Goal: Navigation & Orientation: Understand site structure

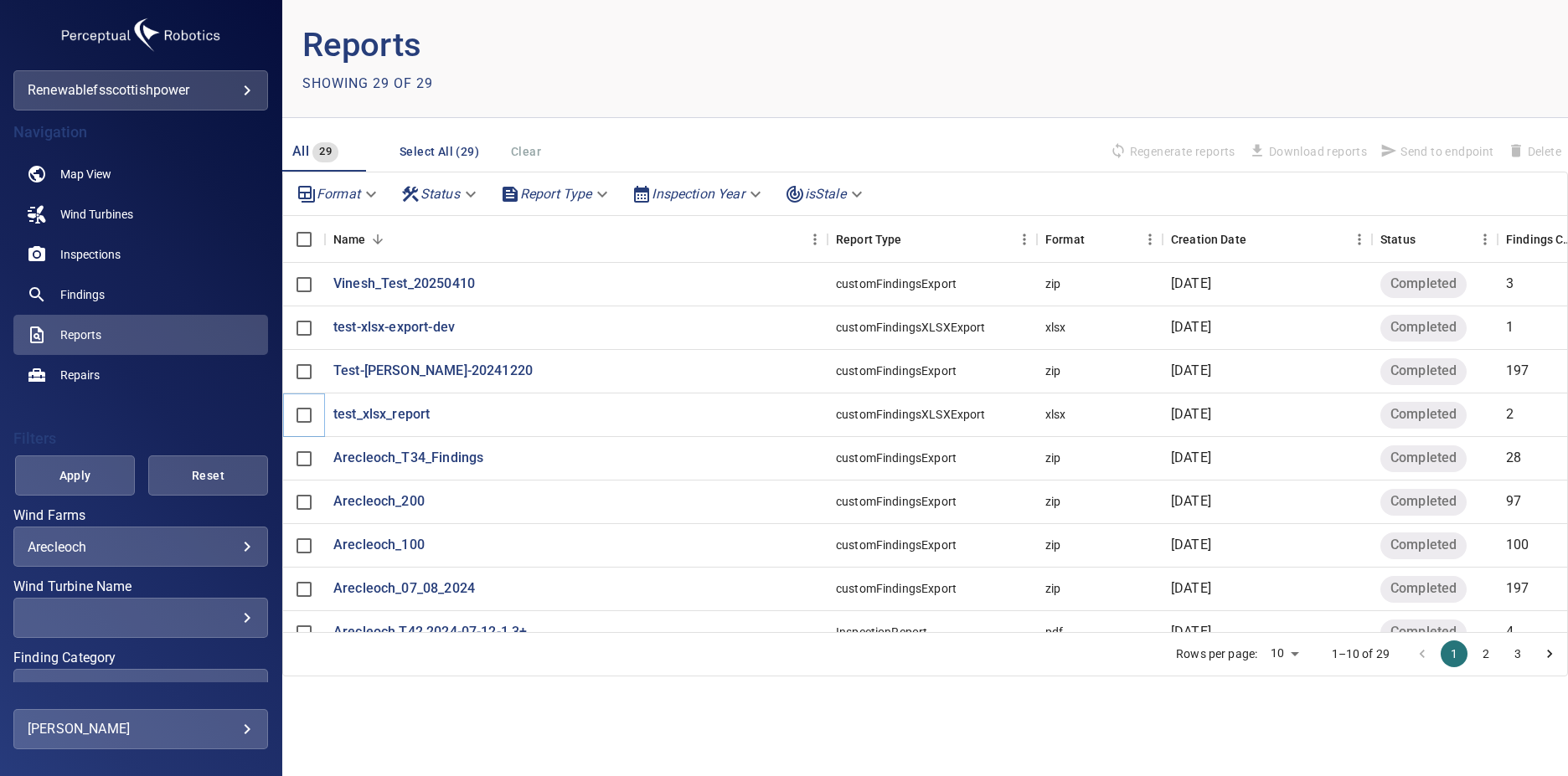
scroll to position [79, 0]
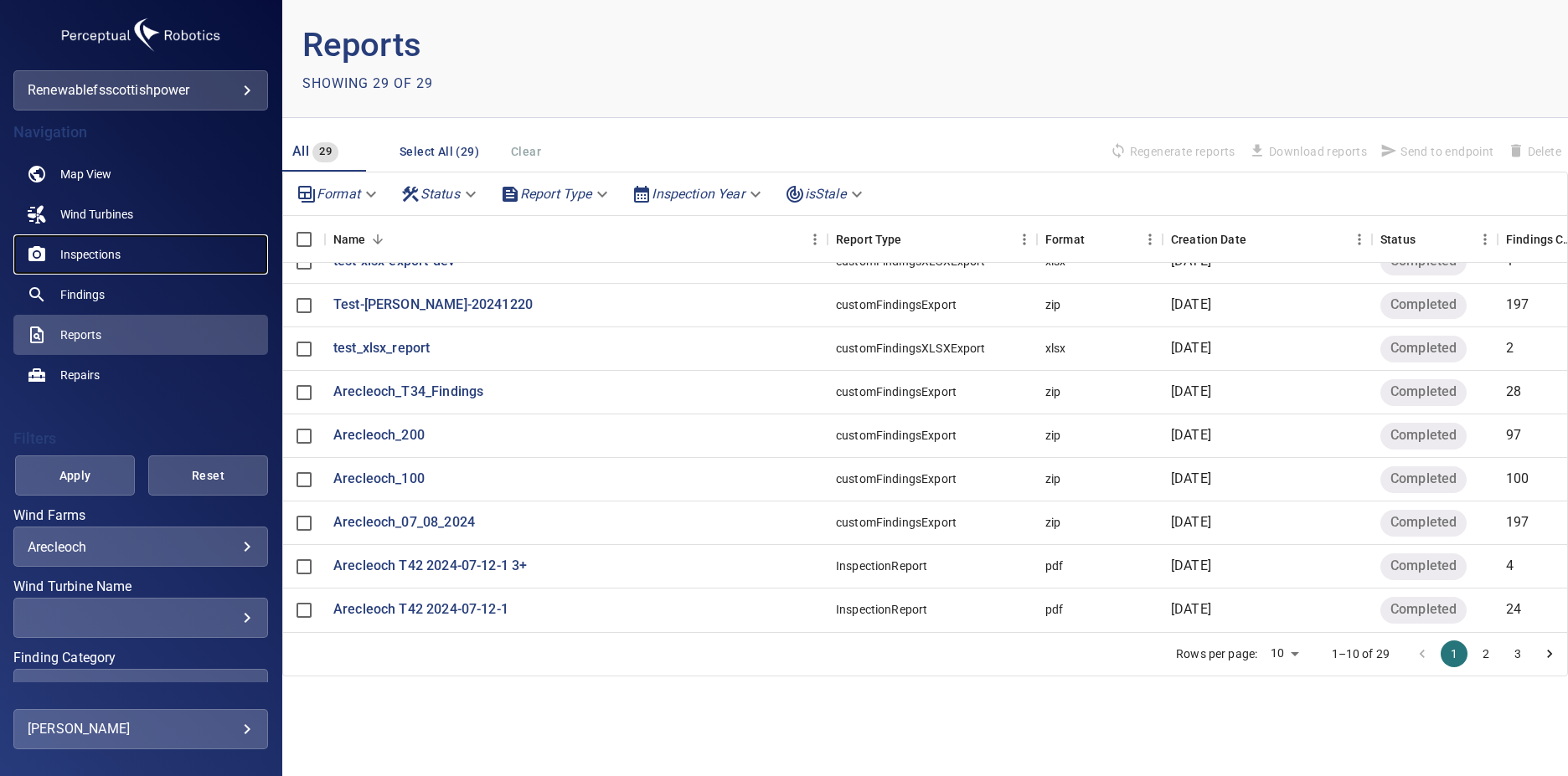
click at [125, 267] on link "Inspections" at bounding box center [141, 254] width 255 height 40
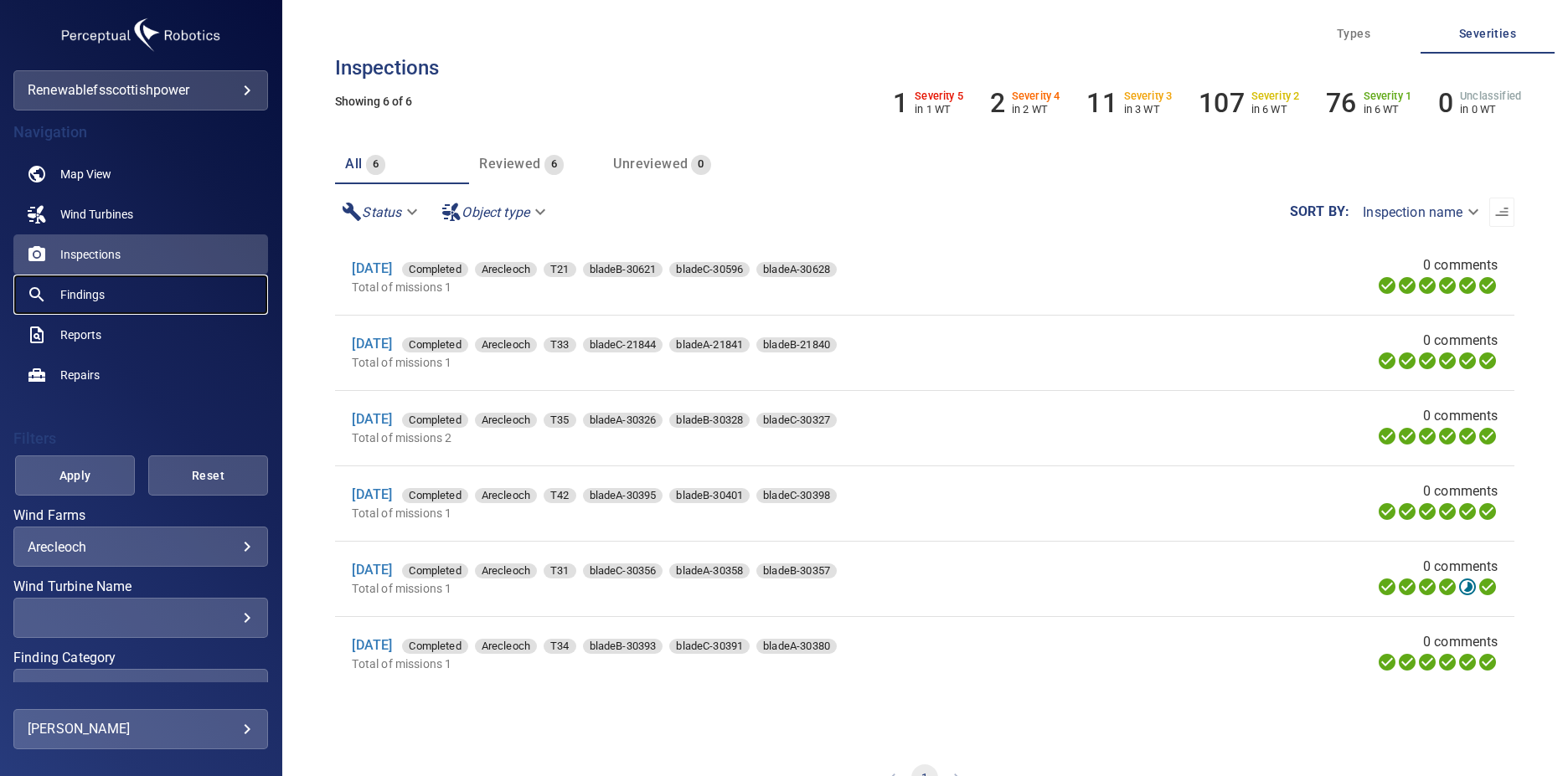
click at [70, 305] on link "Findings" at bounding box center [141, 294] width 255 height 40
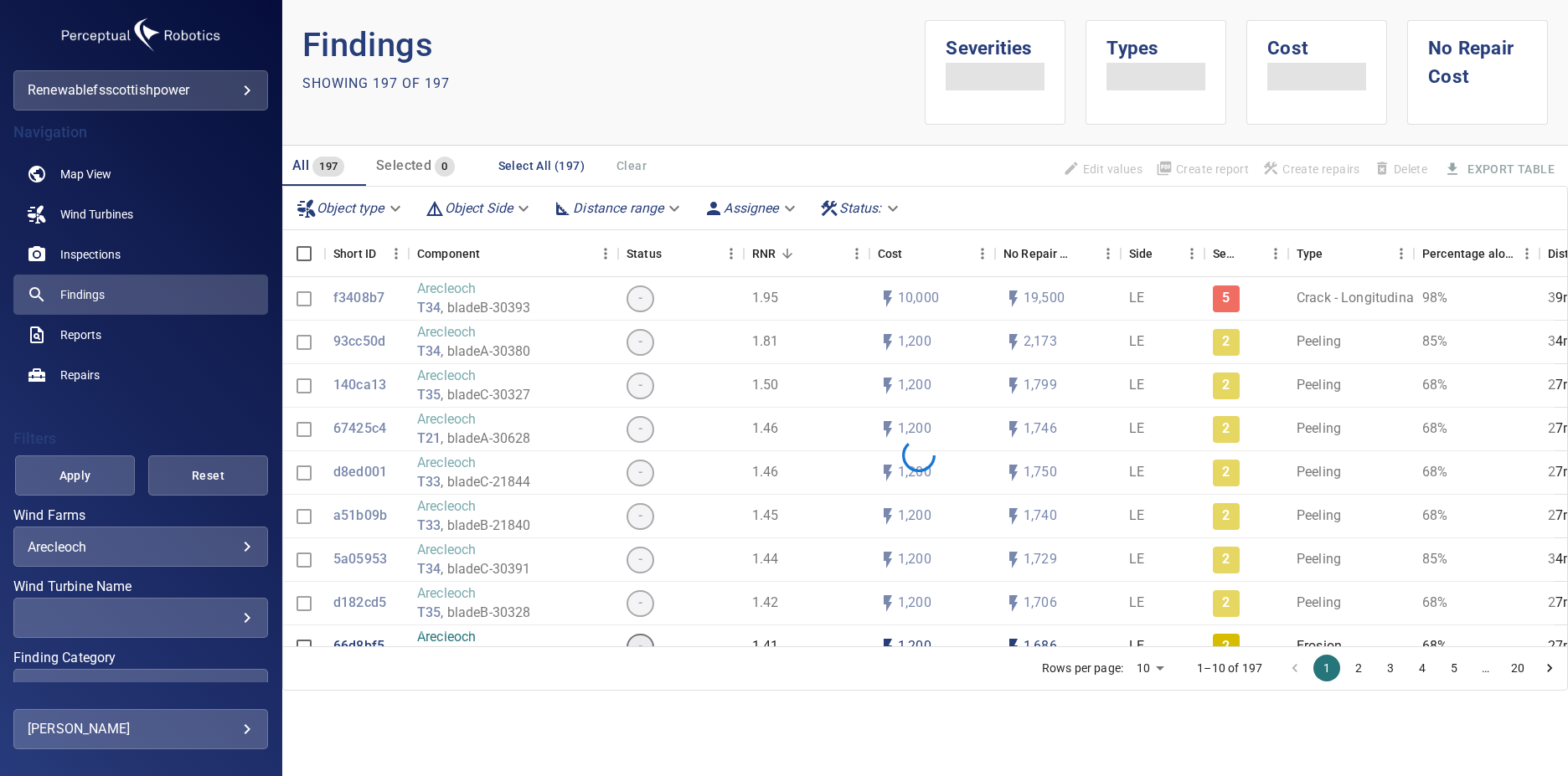
click at [110, 238] on link "Inspections" at bounding box center [141, 254] width 255 height 40
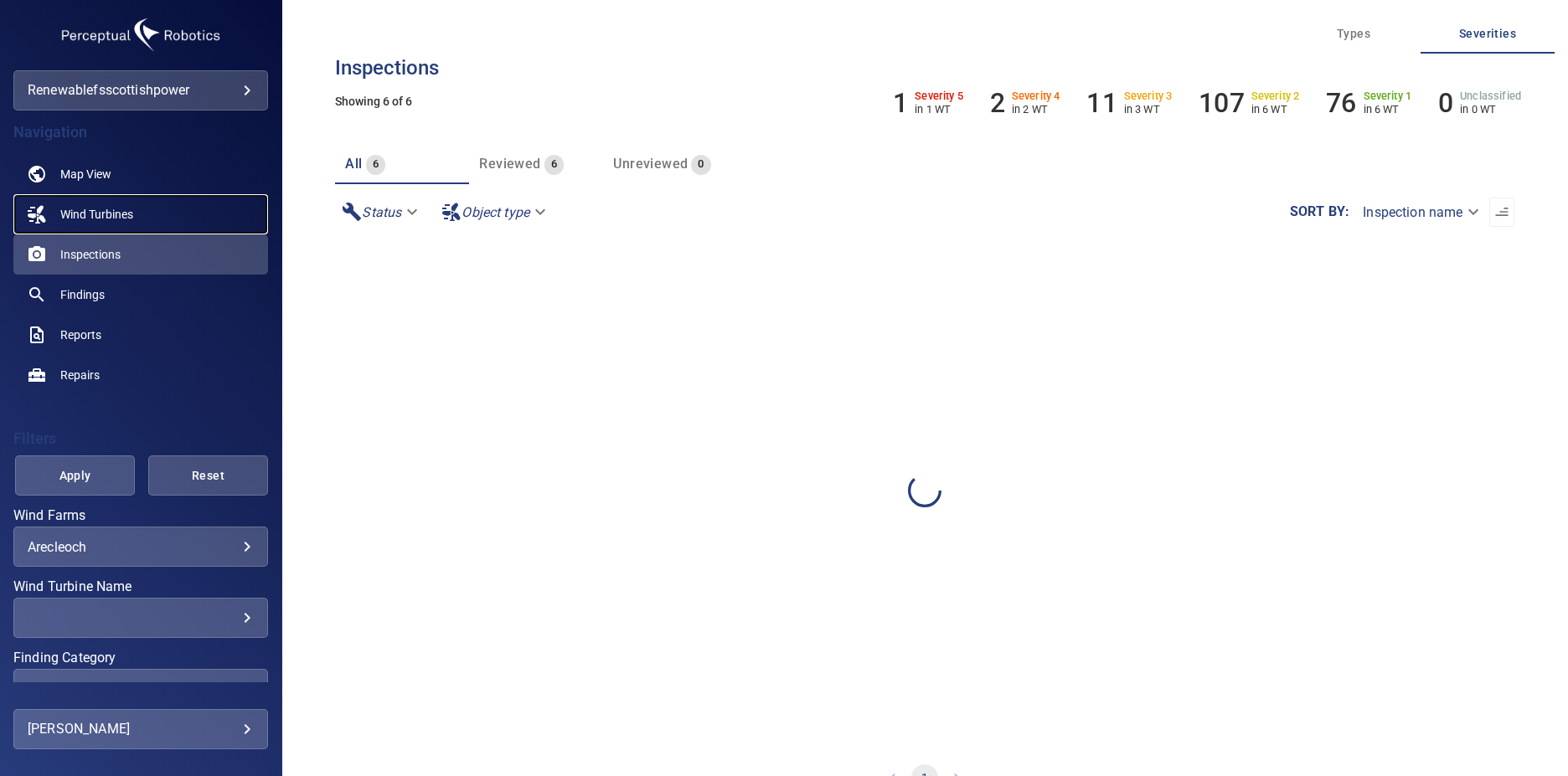
click at [138, 219] on link "Wind Turbines" at bounding box center [141, 214] width 255 height 40
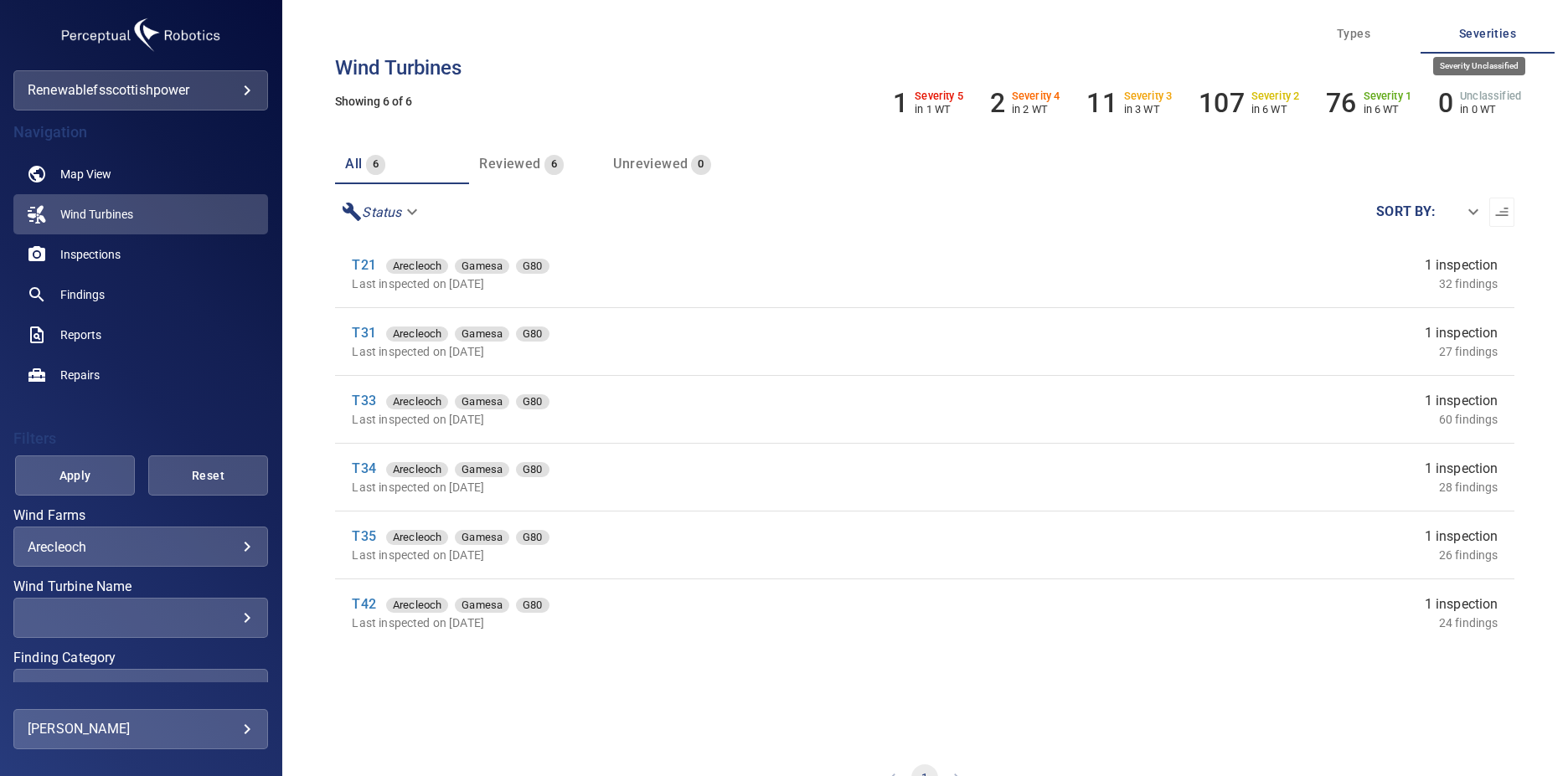
click at [1519, 112] on p "in 0 WT" at bounding box center [1490, 109] width 61 height 13
click at [139, 253] on link "Inspections" at bounding box center [141, 254] width 255 height 40
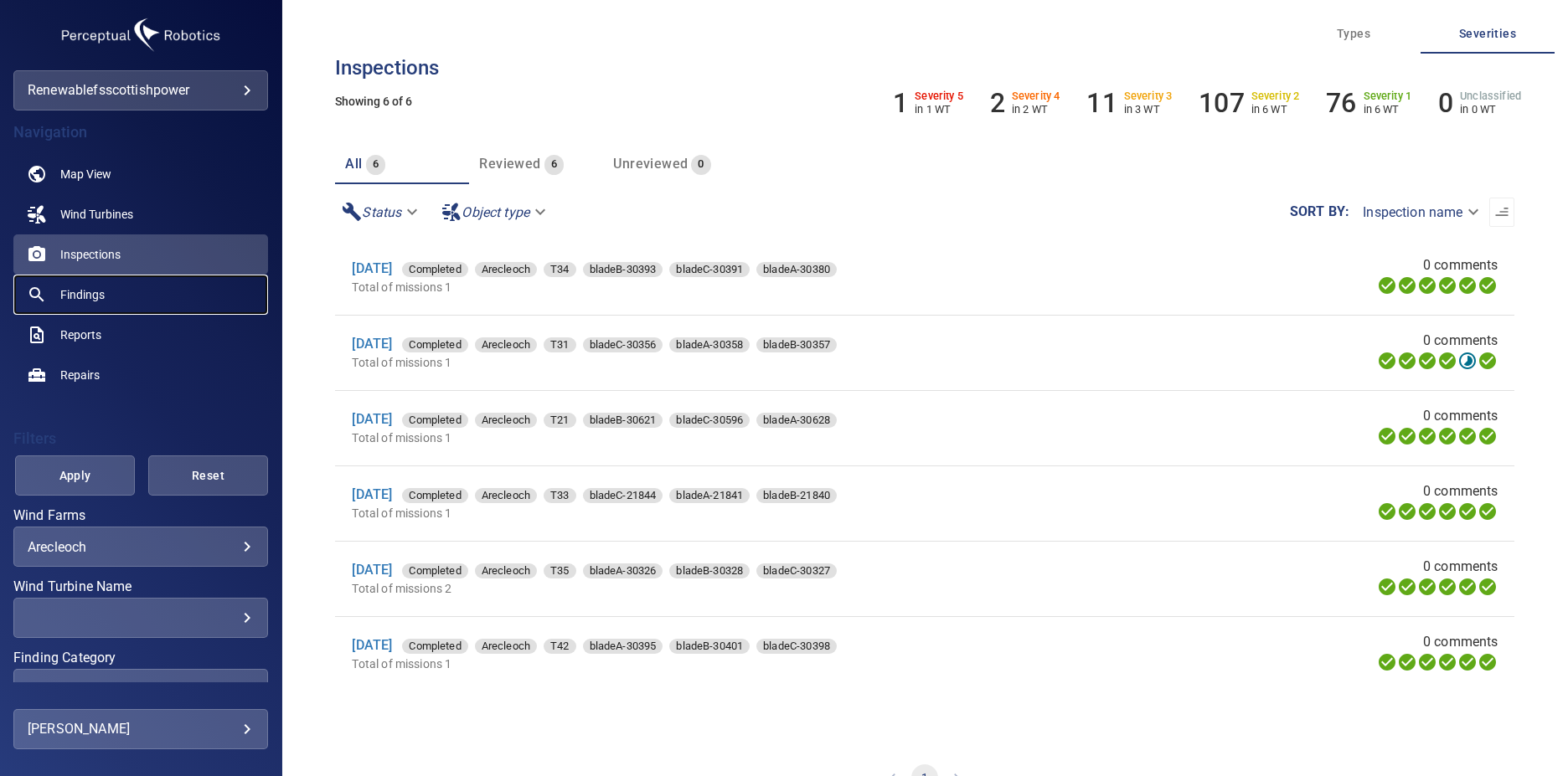
click at [143, 297] on link "Findings" at bounding box center [141, 294] width 255 height 40
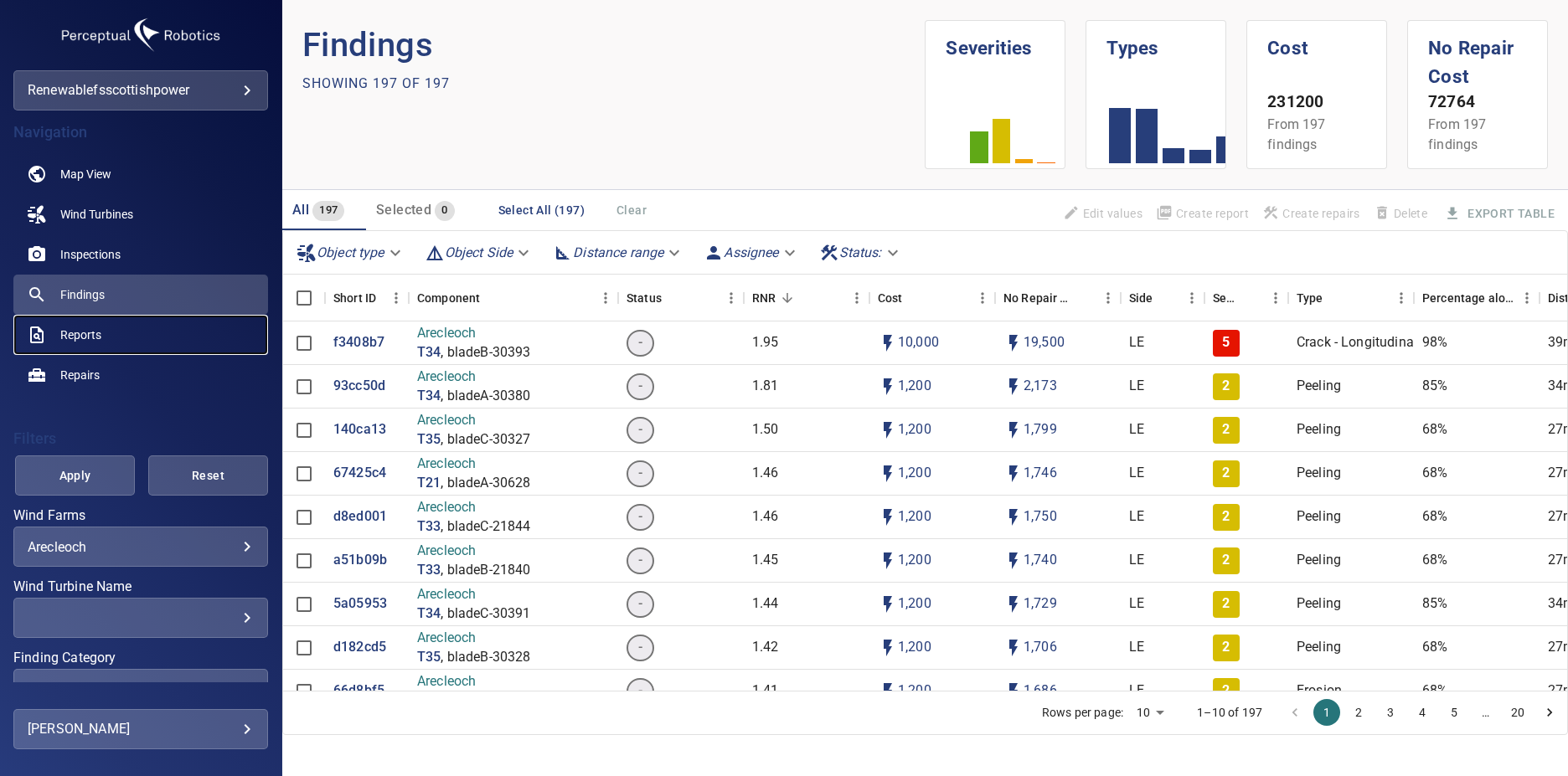
click at [112, 327] on link "Reports" at bounding box center [141, 335] width 255 height 40
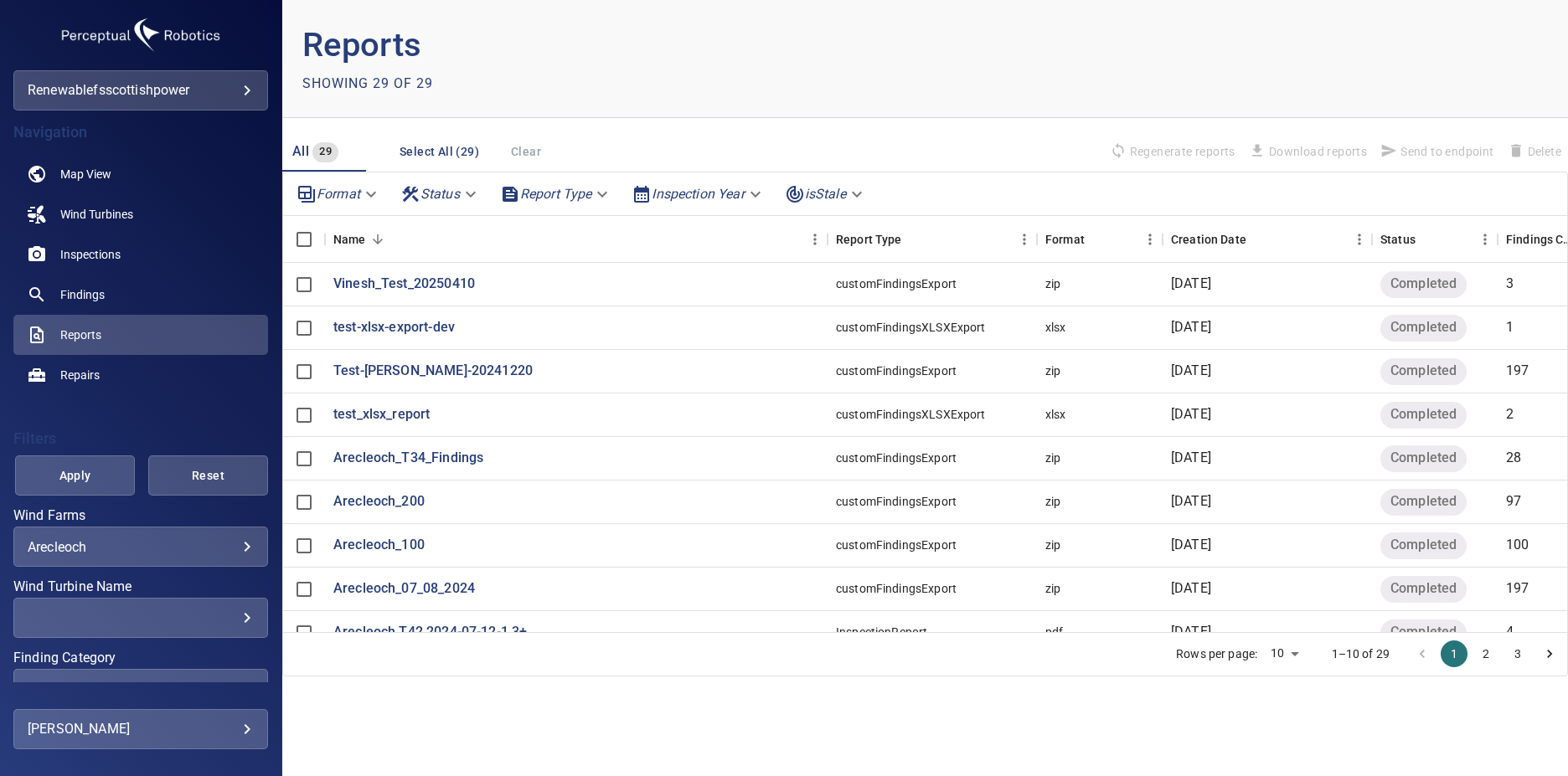
scroll to position [79, 0]
